Goal: Information Seeking & Learning: Learn about a topic

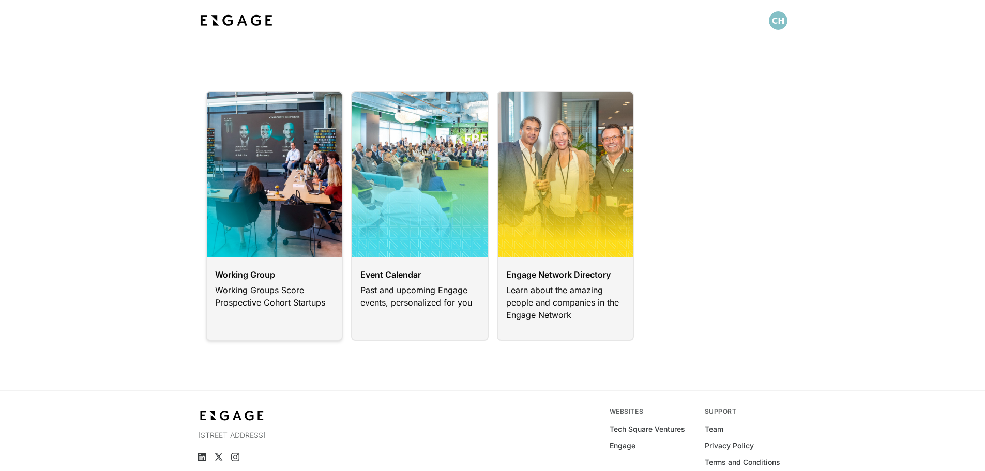
click at [269, 271] on link at bounding box center [275, 216] width 138 height 250
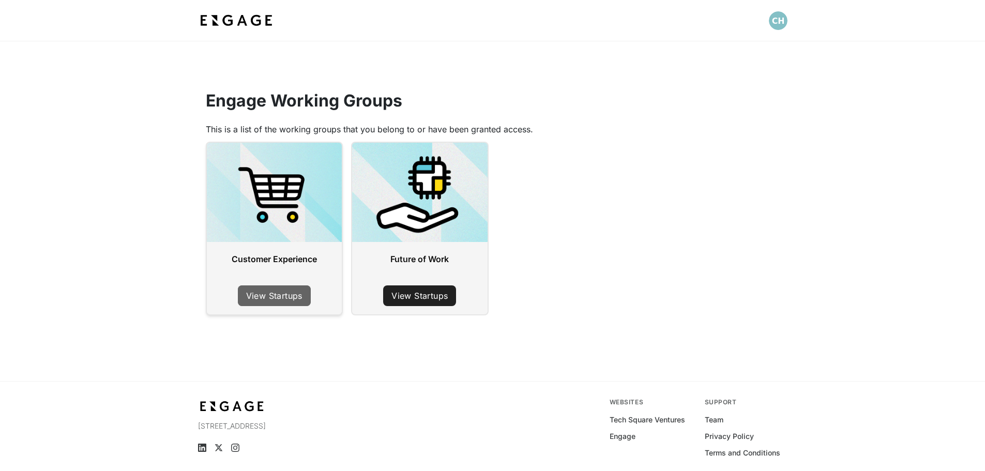
click at [285, 295] on link "View Startups" at bounding box center [274, 295] width 73 height 21
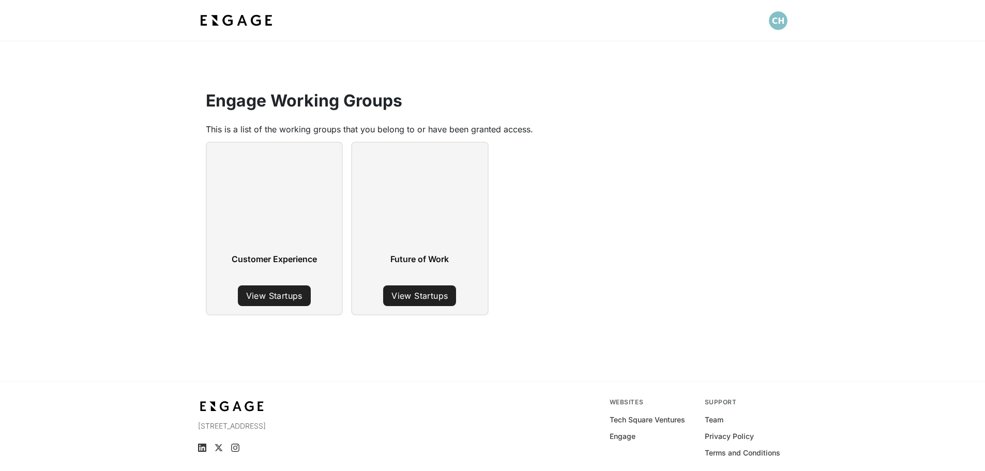
scroll to position [41, 0]
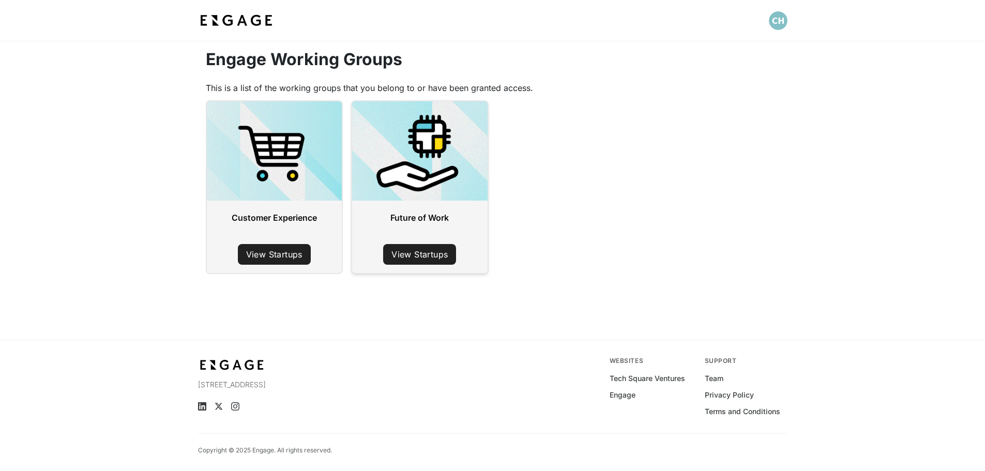
click at [424, 255] on link "View Startups" at bounding box center [419, 254] width 73 height 21
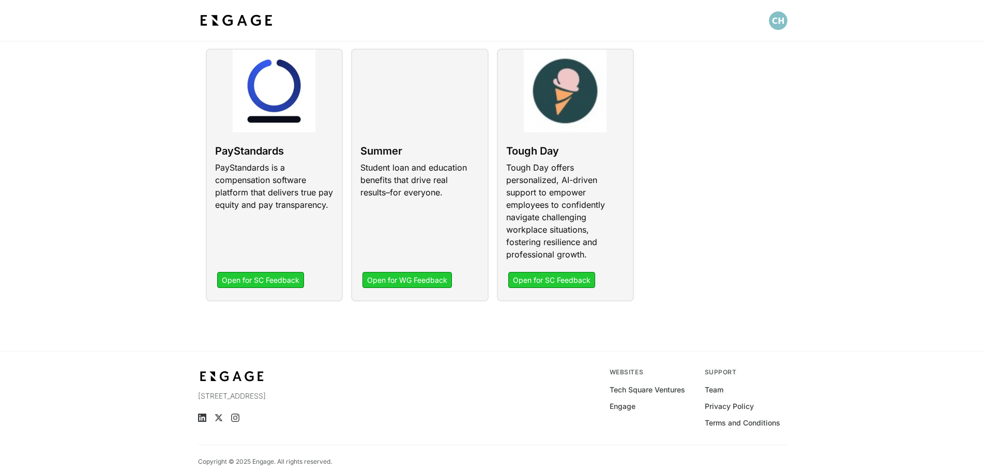
scroll to position [104, 0]
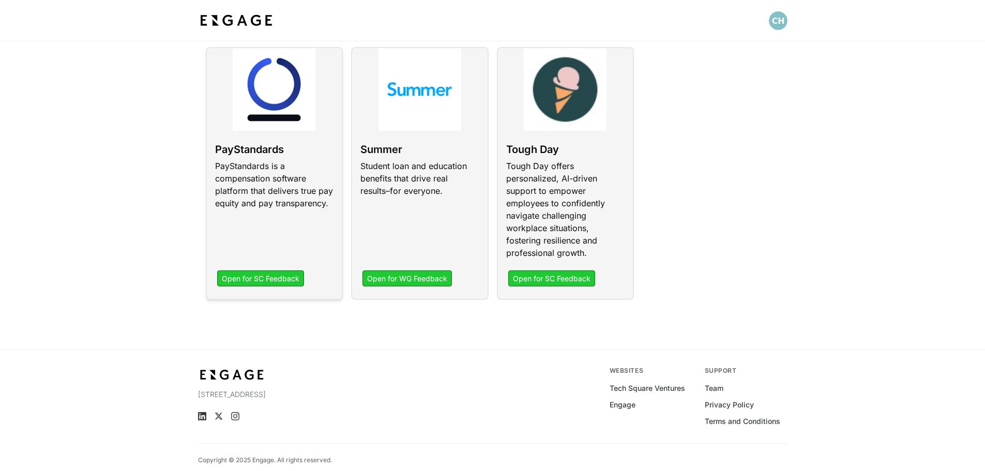
click at [281, 144] on link at bounding box center [275, 173] width 138 height 253
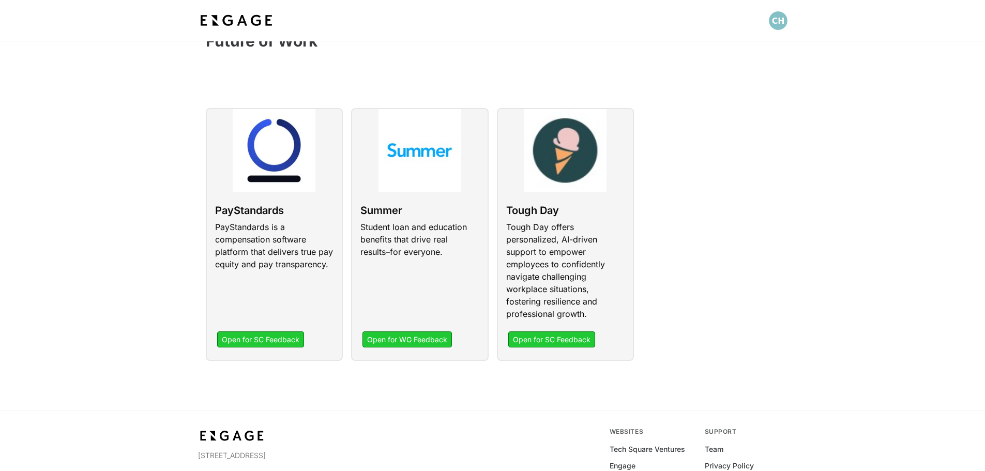
scroll to position [43, 0]
click at [286, 340] on link at bounding box center [275, 234] width 138 height 253
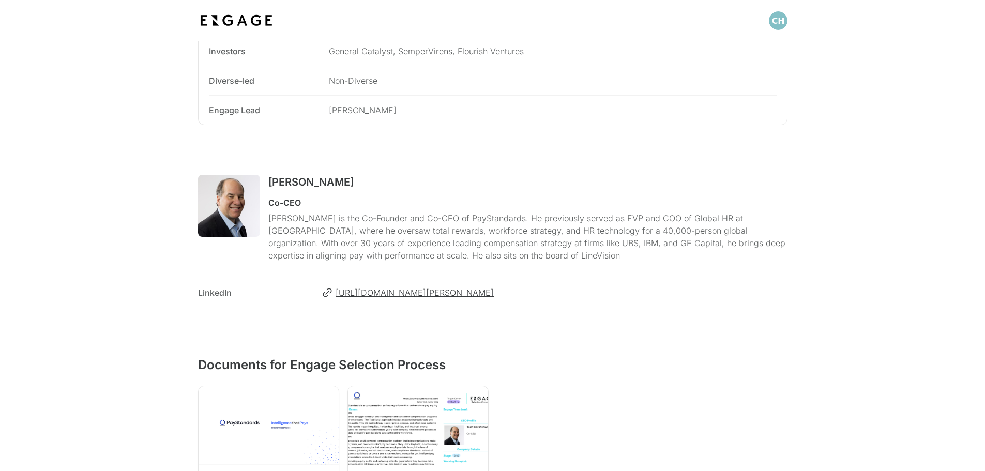
scroll to position [461, 0]
